Goal: Task Accomplishment & Management: Complete application form

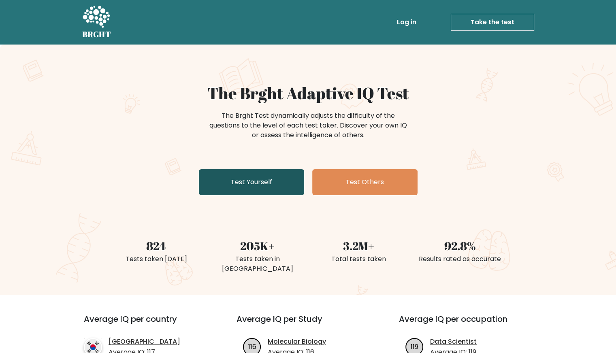
click at [281, 183] on link "Test Yourself" at bounding box center [251, 182] width 105 height 26
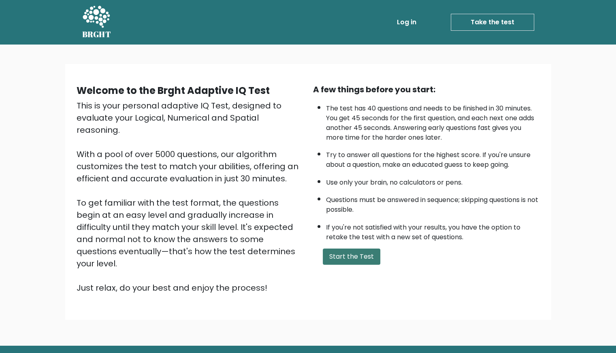
click at [340, 249] on button "Start the Test" at bounding box center [351, 257] width 57 height 16
click at [329, 249] on button "Start the Test" at bounding box center [351, 257] width 57 height 16
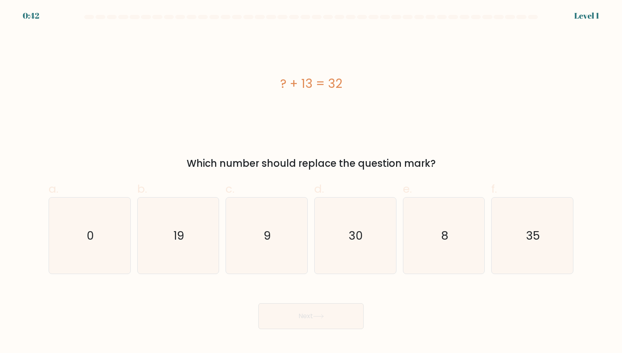
drag, startPoint x: 185, startPoint y: 159, endPoint x: 439, endPoint y: 166, distance: 254.3
click at [439, 166] on div "Which number should replace the question mark?" at bounding box center [310, 163] width 515 height 15
copy div "Which number should replace the question mark?"
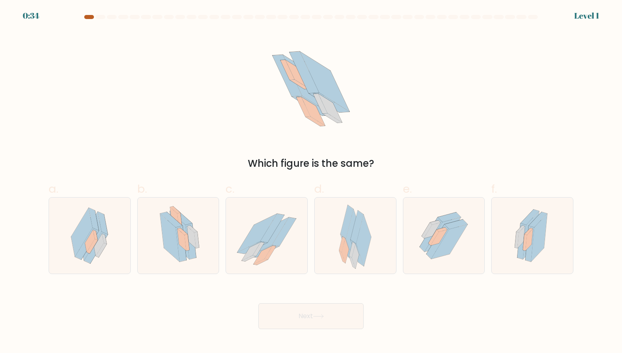
click at [87, 18] on div at bounding box center [89, 17] width 10 height 4
click at [88, 17] on div at bounding box center [89, 17] width 10 height 4
click at [88, 16] on div at bounding box center [89, 17] width 10 height 4
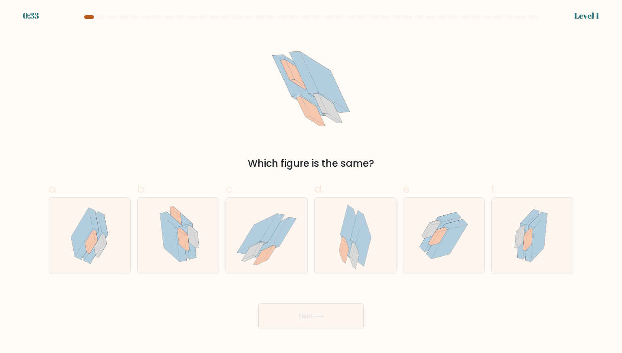
click at [88, 15] on div at bounding box center [89, 17] width 10 height 4
click at [89, 15] on div at bounding box center [89, 17] width 10 height 4
click at [199, 255] on icon at bounding box center [178, 236] width 54 height 76
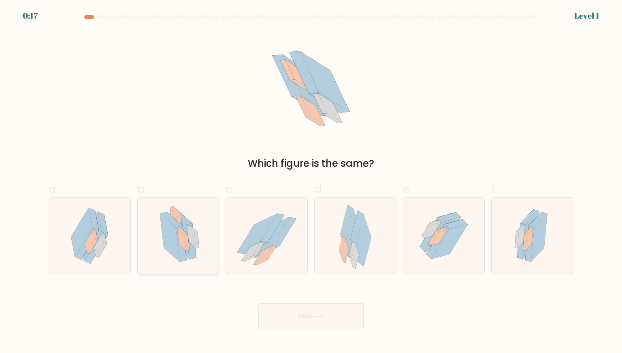
click at [311, 182] on input "b." at bounding box center [311, 179] width 0 height 5
radio input "true"
click at [296, 315] on button "Next" at bounding box center [310, 316] width 105 height 26
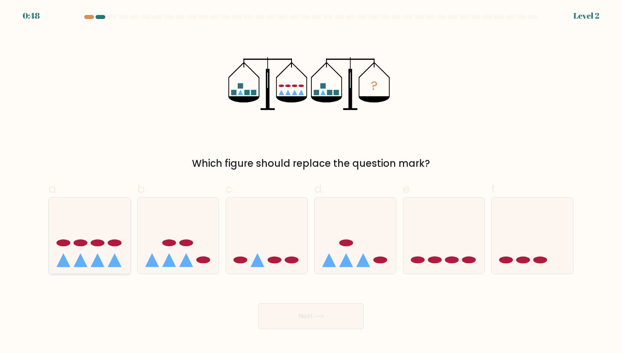
click at [110, 242] on ellipse at bounding box center [115, 243] width 14 height 7
click at [311, 182] on input "a." at bounding box center [311, 179] width 0 height 5
radio input "true"
click at [293, 320] on button "Next" at bounding box center [310, 316] width 105 height 26
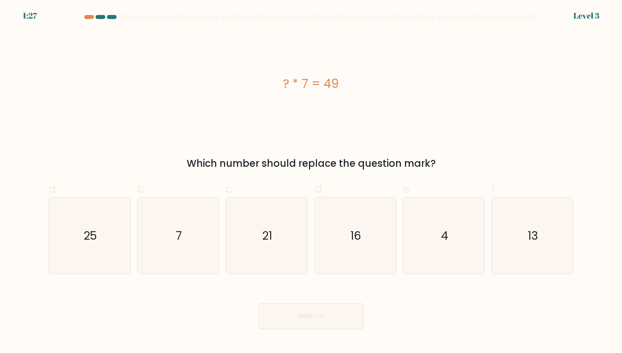
drag, startPoint x: 294, startPoint y: 82, endPoint x: 298, endPoint y: 86, distance: 5.4
click at [297, 85] on div "? * 7 = 49" at bounding box center [311, 83] width 525 height 18
click at [317, 117] on div "? * 7 = 49" at bounding box center [311, 84] width 525 height 106
click at [183, 250] on icon "7" at bounding box center [178, 236] width 76 height 76
click at [311, 182] on input "b. 7" at bounding box center [311, 179] width 0 height 5
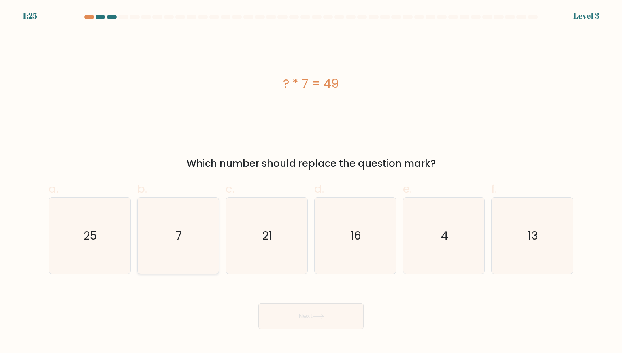
radio input "true"
click at [321, 312] on button "Next" at bounding box center [310, 316] width 105 height 26
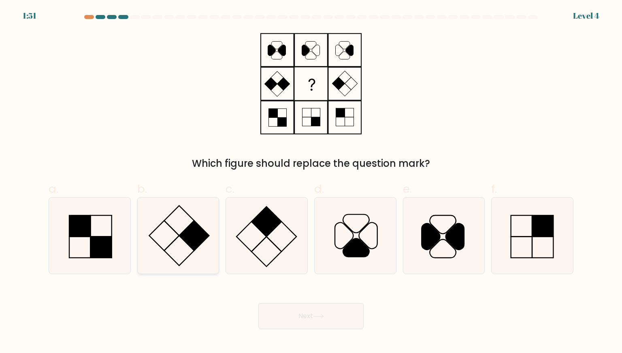
click at [185, 224] on icon at bounding box center [178, 236] width 76 height 76
click at [311, 182] on input "b." at bounding box center [311, 179] width 0 height 5
radio input "true"
click at [322, 316] on icon at bounding box center [318, 316] width 11 height 4
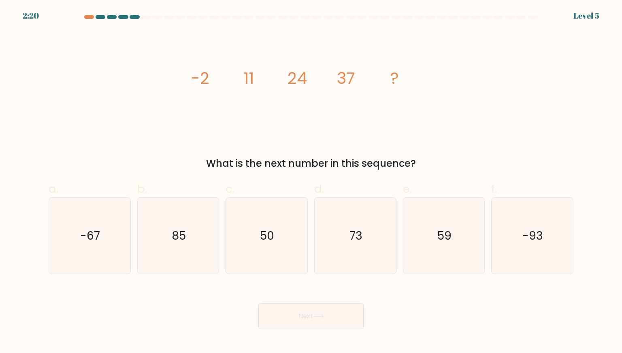
drag, startPoint x: 205, startPoint y: 162, endPoint x: 413, endPoint y: 156, distance: 207.8
click at [413, 156] on div "What is the next number in this sequence?" at bounding box center [310, 163] width 515 height 15
copy div "What is the next number in this sequence?"
click at [426, 240] on icon "59" at bounding box center [444, 236] width 76 height 76
click at [311, 182] on input "e. 59" at bounding box center [311, 179] width 0 height 5
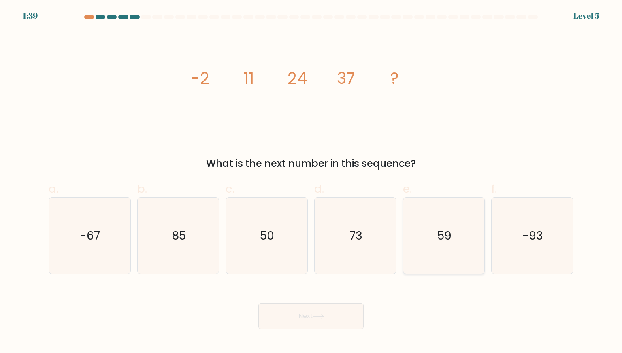
radio input "true"
click at [298, 320] on button "Next" at bounding box center [310, 316] width 105 height 26
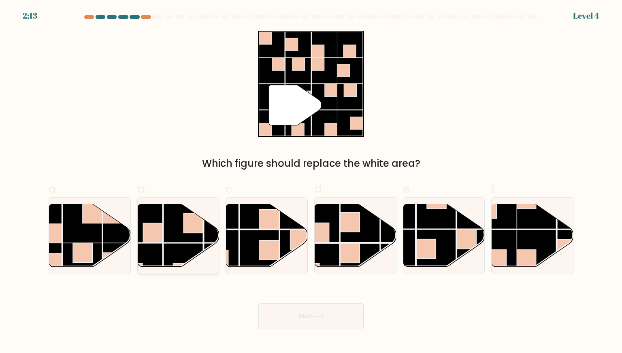
click at [194, 225] on rect at bounding box center [192, 222] width 19 height 19
click at [311, 182] on input "b." at bounding box center [311, 179] width 0 height 5
radio input "true"
click at [322, 308] on button "Next" at bounding box center [310, 316] width 105 height 26
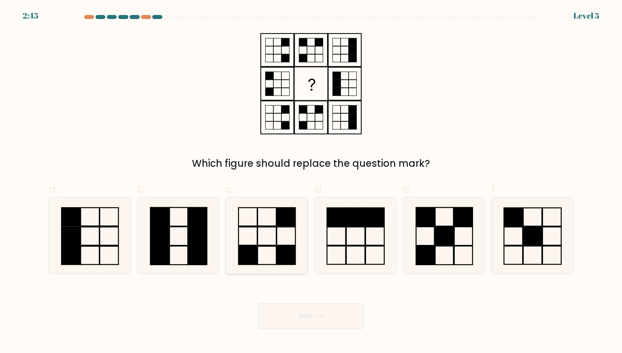
click at [260, 229] on icon at bounding box center [266, 236] width 76 height 76
click at [311, 182] on input "c." at bounding box center [311, 179] width 0 height 5
radio input "true"
click at [295, 306] on button "Next" at bounding box center [310, 316] width 105 height 26
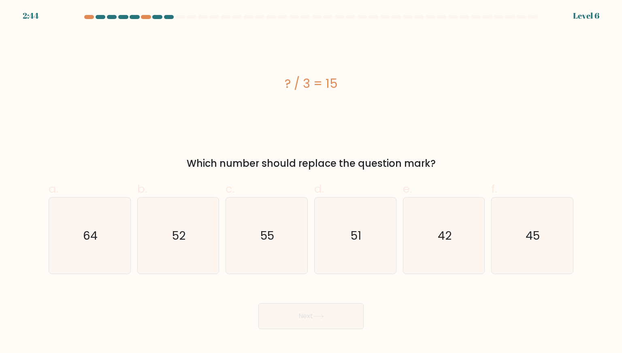
click at [293, 312] on button "Next" at bounding box center [310, 316] width 105 height 26
drag, startPoint x: 293, startPoint y: 312, endPoint x: 243, endPoint y: 99, distance: 218.9
click at [243, 99] on form "a." at bounding box center [311, 172] width 622 height 314
drag, startPoint x: 317, startPoint y: 83, endPoint x: 330, endPoint y: 85, distance: 13.4
click at [330, 85] on div "? / 3 = 15" at bounding box center [311, 83] width 525 height 18
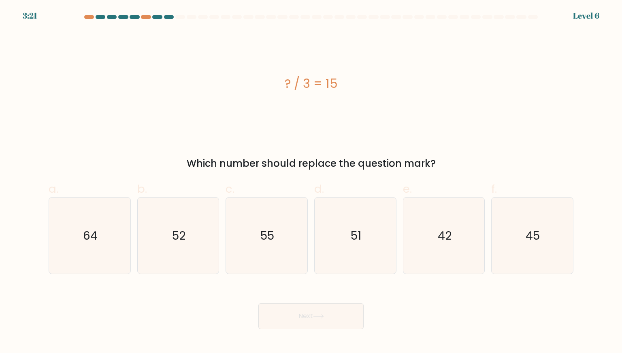
click at [315, 147] on div "? / 3 = 15 Which number should replace the question mark?" at bounding box center [311, 101] width 534 height 140
drag, startPoint x: 308, startPoint y: 77, endPoint x: 315, endPoint y: 75, distance: 6.5
click at [315, 75] on div "? / 3 = 15" at bounding box center [311, 83] width 525 height 18
click at [381, 133] on div "? / 3 = 15" at bounding box center [311, 84] width 525 height 106
click at [519, 252] on icon "45" at bounding box center [532, 236] width 76 height 76
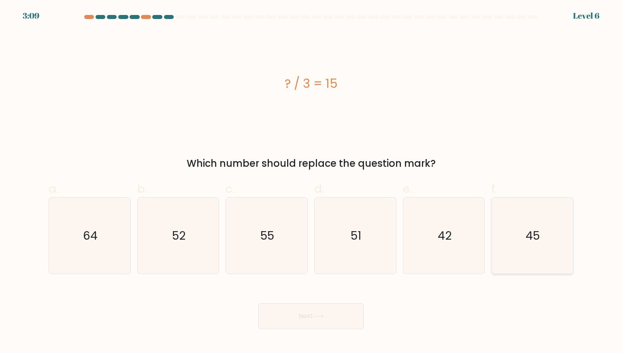
click at [311, 182] on input "f. 45" at bounding box center [311, 179] width 0 height 5
radio input "true"
click at [290, 319] on button "Next" at bounding box center [310, 316] width 105 height 26
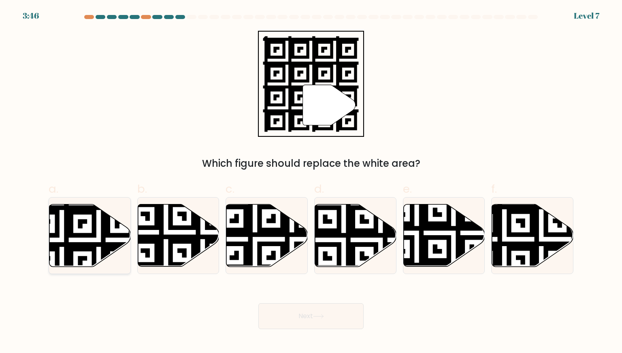
click at [88, 243] on icon at bounding box center [61, 202] width 147 height 147
click at [311, 182] on input "a." at bounding box center [311, 179] width 0 height 5
radio input "true"
click at [343, 319] on button "Next" at bounding box center [310, 316] width 105 height 26
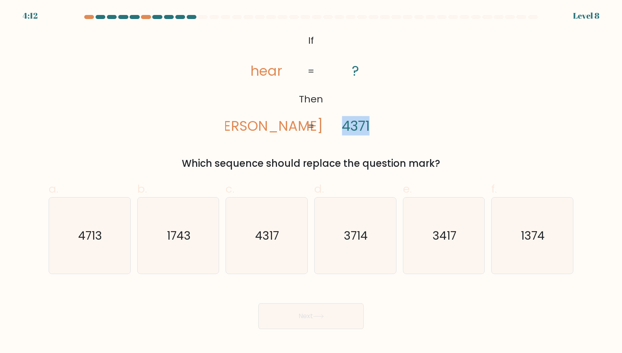
drag, startPoint x: 342, startPoint y: 126, endPoint x: 377, endPoint y: 124, distance: 34.9
click at [377, 124] on icon "@import url('[URL][DOMAIN_NAME]); If Then hear [PERSON_NAME] ? 4371 = =" at bounding box center [311, 84] width 172 height 106
click at [372, 136] on icon "@import url('[URL][DOMAIN_NAME]); If Then hear [PERSON_NAME] ? 4371 = =" at bounding box center [311, 84] width 172 height 106
click at [248, 69] on icon "@import url('[URL][DOMAIN_NAME]); If Then hear [PERSON_NAME] ? 4371 = =" at bounding box center [311, 84] width 172 height 106
drag, startPoint x: 308, startPoint y: 38, endPoint x: 449, endPoint y: 163, distance: 188.2
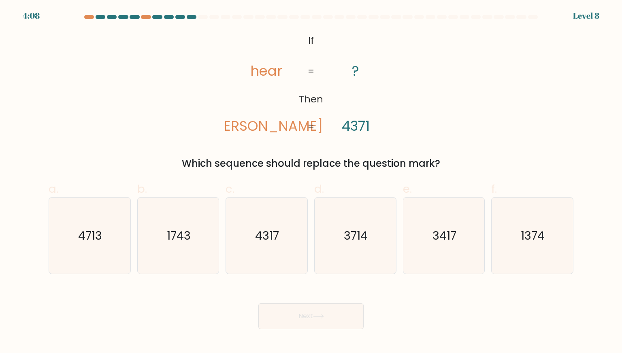
click at [449, 163] on div "@import url('[URL][DOMAIN_NAME]); If Then hear [PERSON_NAME] ? 4371 = = Which s…" at bounding box center [311, 101] width 534 height 140
copy div "If Then hear [PERSON_NAME] ? 4371 = = Which sequence should replace the questio…"
click at [358, 232] on text "3714" at bounding box center [356, 236] width 24 height 16
click at [311, 182] on input "d. 3714" at bounding box center [311, 179] width 0 height 5
radio input "true"
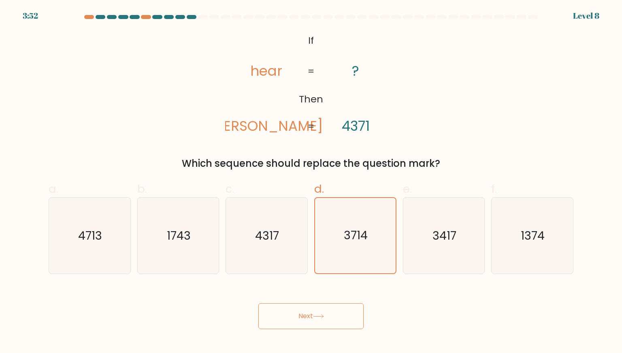
click at [343, 319] on button "Next" at bounding box center [310, 316] width 105 height 26
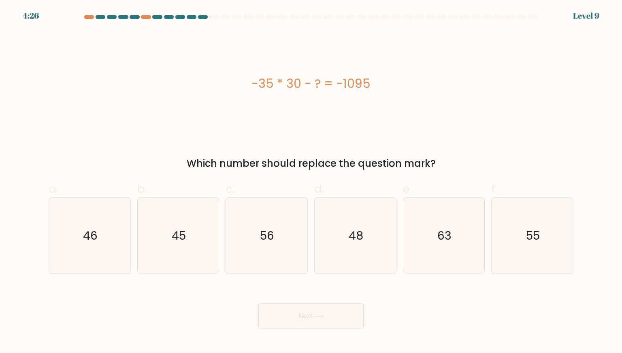
drag, startPoint x: 319, startPoint y: 84, endPoint x: 404, endPoint y: 80, distance: 85.5
click at [402, 83] on div "-35 * 30 - ? = -1095" at bounding box center [311, 83] width 525 height 18
copy div "-35 * 30 - ? = -1095"
click at [163, 206] on icon "45" at bounding box center [178, 236] width 76 height 76
click at [311, 182] on input "b. 45" at bounding box center [311, 179] width 0 height 5
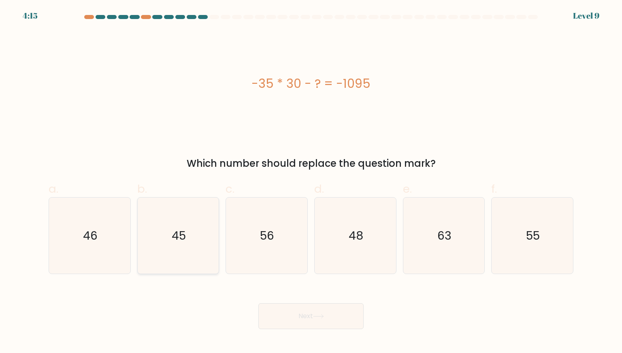
radio input "true"
click at [346, 317] on button "Next" at bounding box center [310, 316] width 105 height 26
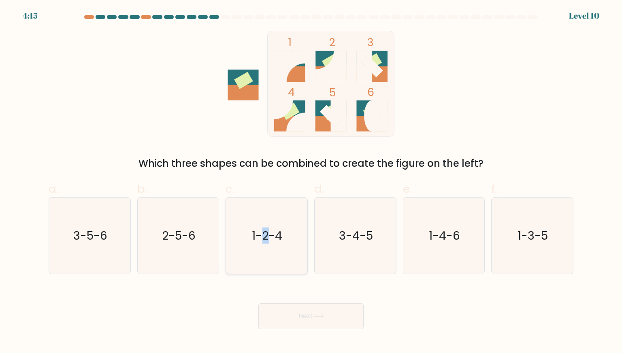
click at [267, 220] on icon "1-2-4" at bounding box center [266, 236] width 76 height 76
click at [278, 240] on text "1-2-4" at bounding box center [267, 236] width 30 height 16
click at [311, 182] on input "c. 1-2-4" at bounding box center [311, 179] width 0 height 5
radio input "true"
click at [308, 319] on button "Next" at bounding box center [310, 316] width 105 height 26
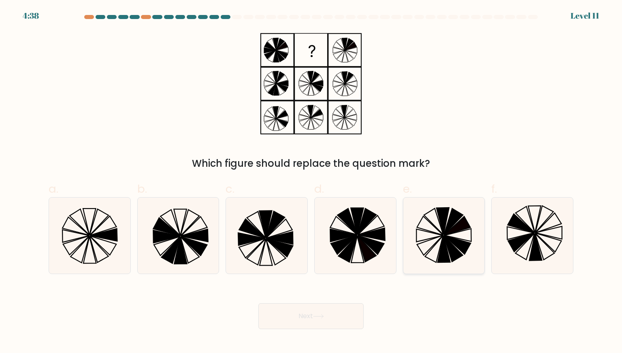
drag, startPoint x: 445, startPoint y: 223, endPoint x: 408, endPoint y: 230, distance: 37.5
click at [445, 223] on icon at bounding box center [442, 221] width 13 height 27
click at [311, 182] on input "e." at bounding box center [311, 179] width 0 height 5
radio input "true"
click at [274, 234] on icon at bounding box center [266, 236] width 76 height 76
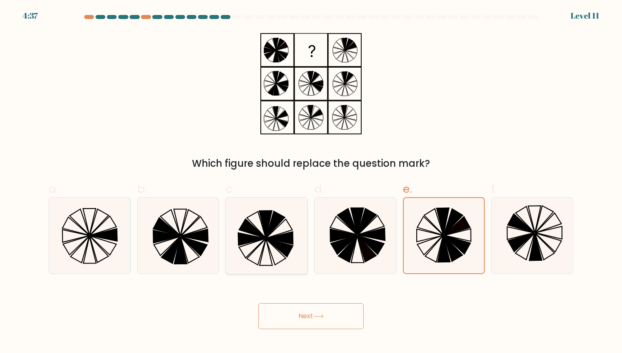
click at [311, 182] on input "c." at bounding box center [311, 179] width 0 height 5
radio input "true"
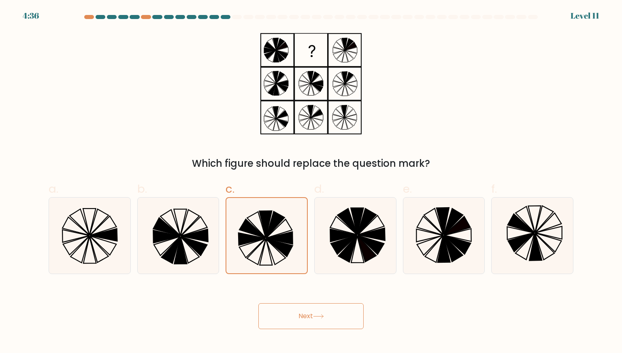
click at [304, 310] on button "Next" at bounding box center [310, 316] width 105 height 26
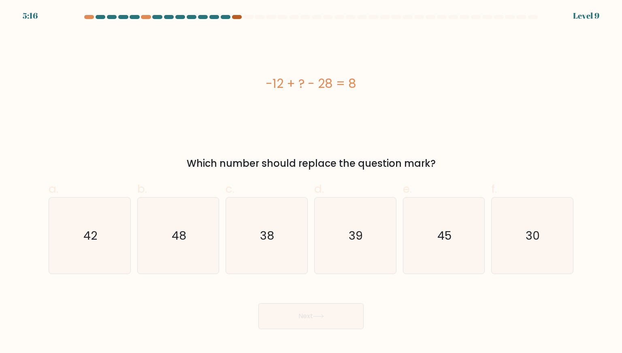
drag, startPoint x: 235, startPoint y: 13, endPoint x: 239, endPoint y: 17, distance: 6.0
click at [236, 15] on body "5:16 Level 9 a." at bounding box center [311, 176] width 622 height 353
click at [240, 17] on div at bounding box center [237, 17] width 10 height 4
click at [188, 106] on div "-12 + ? - 28 = 8" at bounding box center [311, 84] width 525 height 106
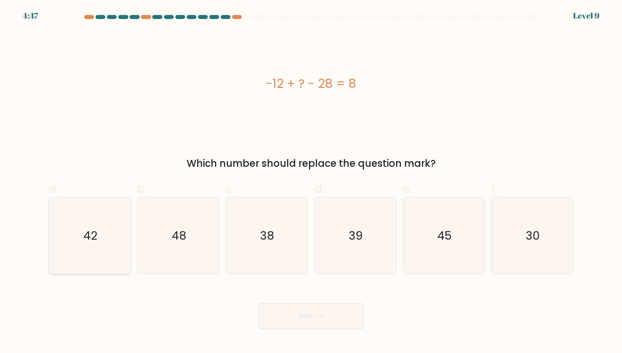
click at [105, 221] on icon "42" at bounding box center [89, 236] width 76 height 76
click at [311, 182] on input "a. 42" at bounding box center [311, 179] width 0 height 5
radio input "true"
click at [315, 307] on button "Next" at bounding box center [310, 316] width 105 height 26
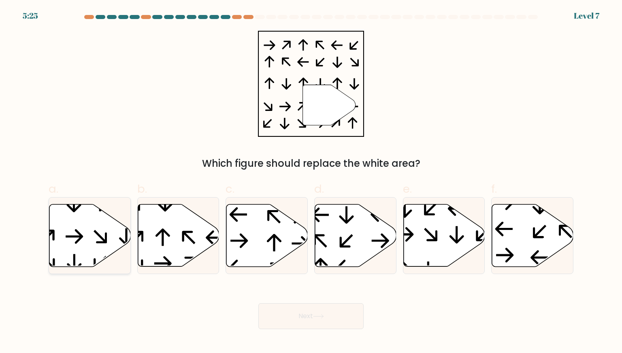
click at [59, 236] on icon at bounding box center [89, 235] width 81 height 62
click at [311, 182] on input "a." at bounding box center [311, 179] width 0 height 5
radio input "true"
click at [271, 311] on button "Next" at bounding box center [310, 316] width 105 height 26
